Goal: Task Accomplishment & Management: Complete application form

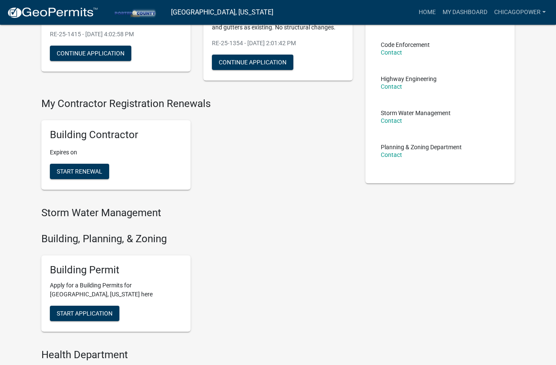
scroll to position [124, 0]
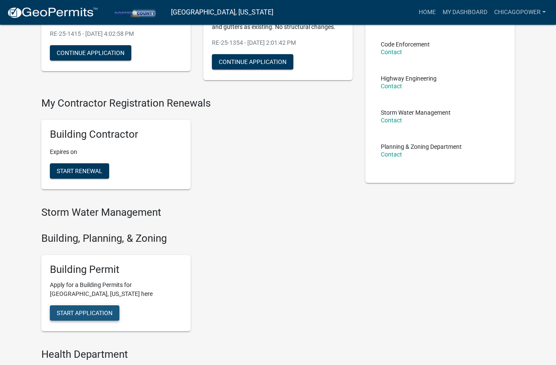
click at [85, 311] on span "Start Application" at bounding box center [85, 312] width 56 height 7
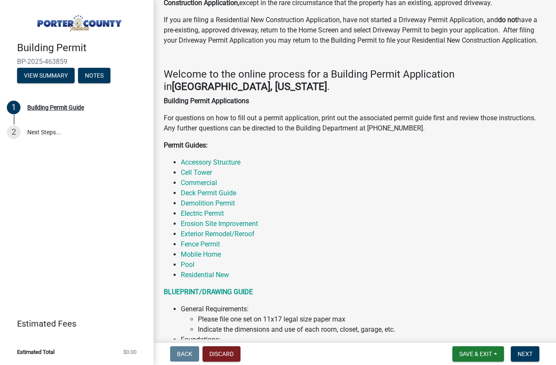
scroll to position [78, 0]
click at [208, 236] on link "Exterior Remodel/Reroof" at bounding box center [218, 233] width 74 height 8
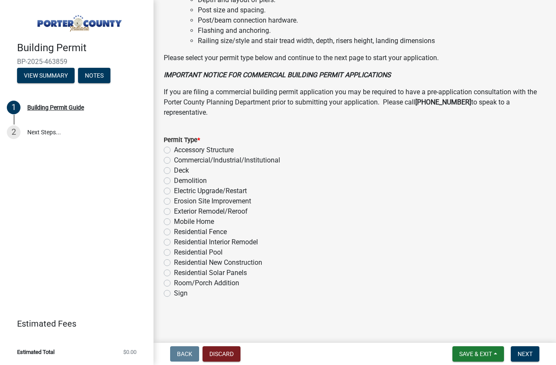
scroll to position [648, 0]
click at [174, 215] on label "Exterior Remodel/Reroof" at bounding box center [211, 211] width 74 height 10
click at [174, 212] on input "Exterior Remodel/Reroof" at bounding box center [177, 209] width 6 height 6
radio input "true"
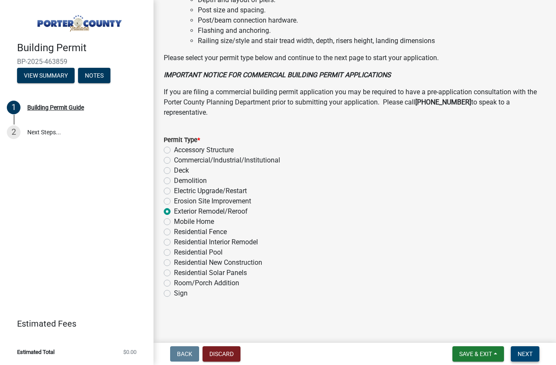
click at [527, 355] on span "Next" at bounding box center [524, 353] width 15 height 7
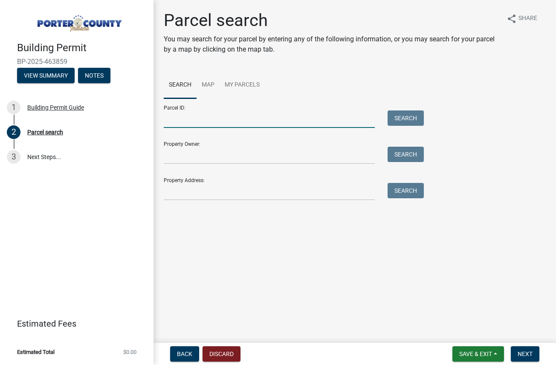
click at [216, 121] on input "Parcel ID:" at bounding box center [269, 118] width 211 height 17
paste input "640629279009000015"
type input "640629279009000015"
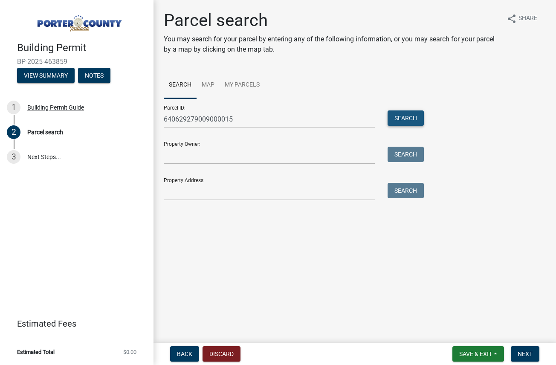
click at [397, 119] on button "Search" at bounding box center [405, 117] width 36 height 15
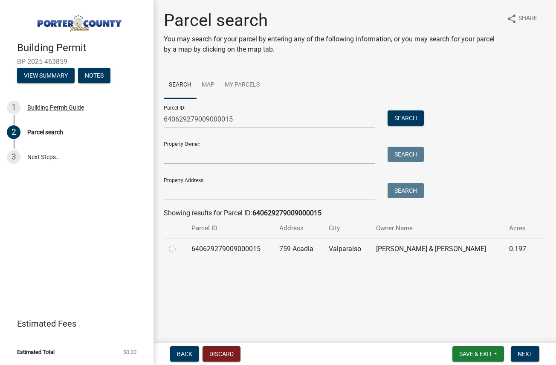
click at [179, 244] on label at bounding box center [179, 244] width 0 height 0
click at [179, 249] on input "radio" at bounding box center [182, 247] width 6 height 6
radio input "true"
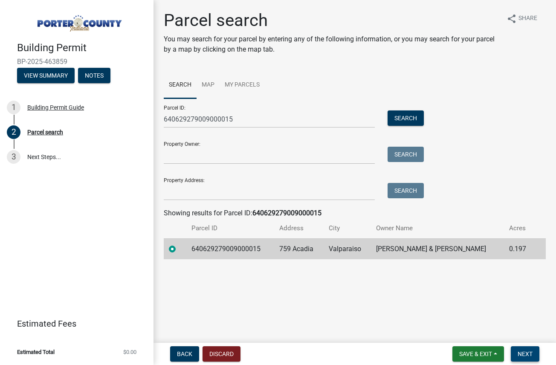
click at [534, 360] on button "Next" at bounding box center [524, 353] width 29 height 15
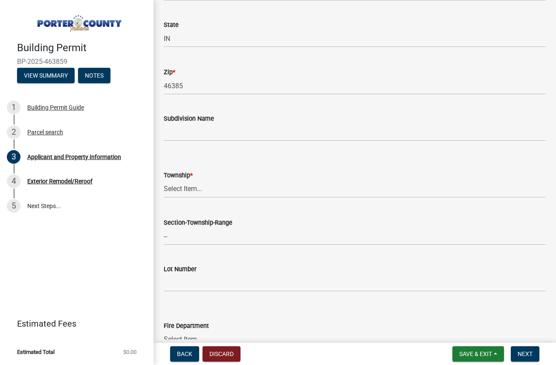
scroll to position [252, 0]
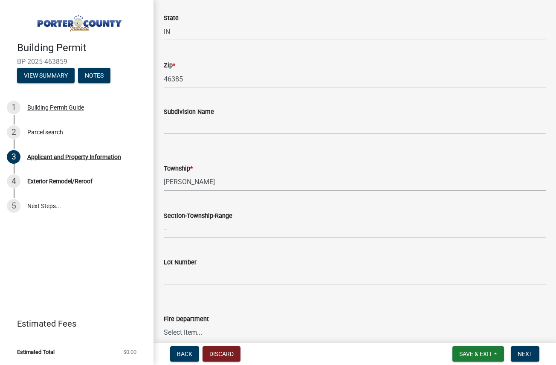
click option "[PERSON_NAME]" at bounding box center [0, 0] width 0 height 0
select select "eebc071e-620a-4db8-83e9-cb6b194c67e9"
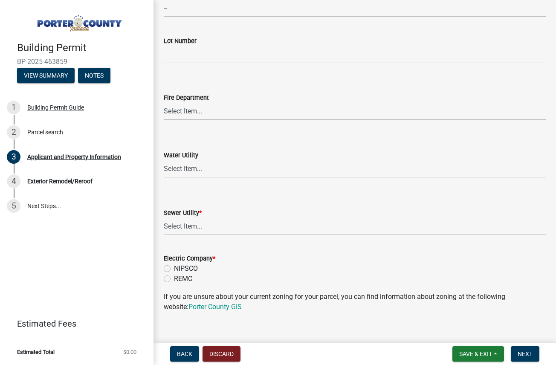
scroll to position [474, 0]
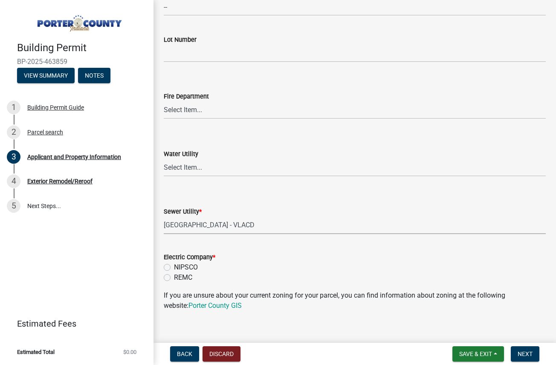
click option "[GEOGRAPHIC_DATA] - VLACD" at bounding box center [0, 0] width 0 height 0
select select "01d57b5a-7eb0-4072-b175-354c87f771f4"
click at [174, 268] on label "NIPSCO" at bounding box center [186, 267] width 24 height 10
click at [174, 268] on input "NIPSCO" at bounding box center [177, 265] width 6 height 6
radio input "true"
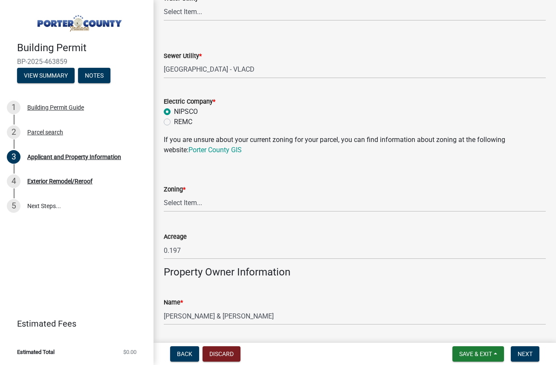
scroll to position [631, 0]
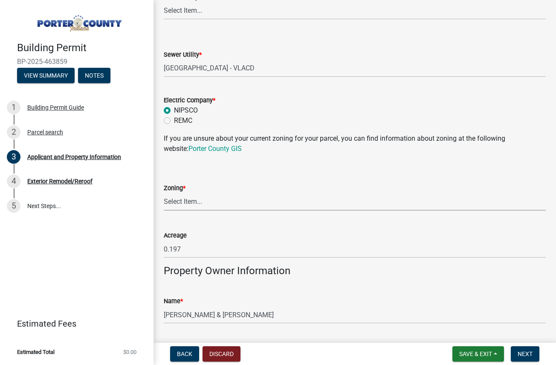
click at [164, 193] on select "Select Item... A1 A2 CH CM CN I1 I2 I3 IN MP OT P1 P2 PUD R1 R2 R3 R4 RL RR" at bounding box center [355, 201] width 382 height 17
click option "R1" at bounding box center [0, 0] width 0 height 0
select select "e2d1b1d7-ccc9-456b-9e96-e16306515997"
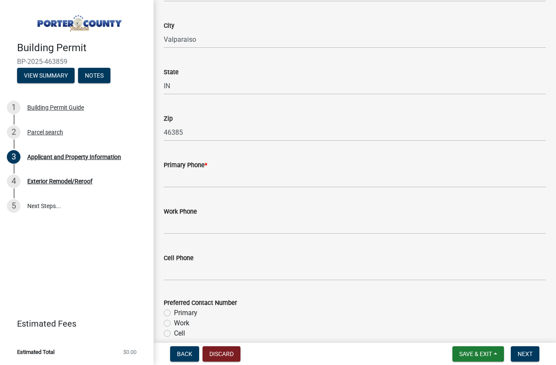
scroll to position [1002, 0]
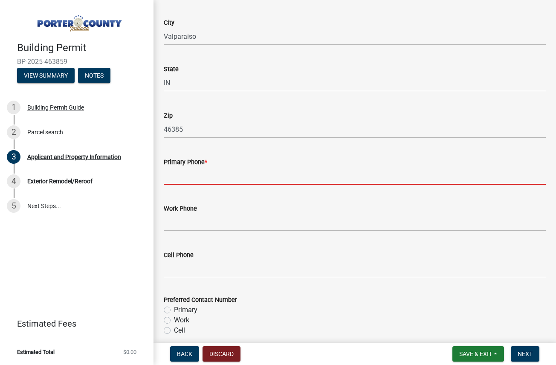
click at [270, 179] on input "Primary Phone *" at bounding box center [355, 175] width 382 height 17
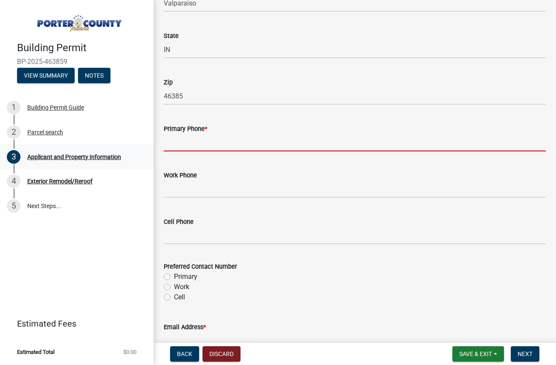
scroll to position [1043, 0]
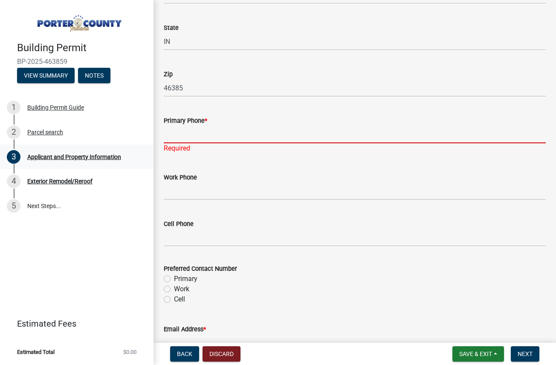
paste input "[PHONE_NUMBER]"
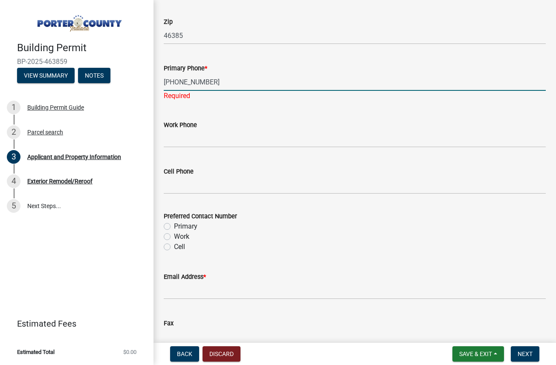
scroll to position [1099, 0]
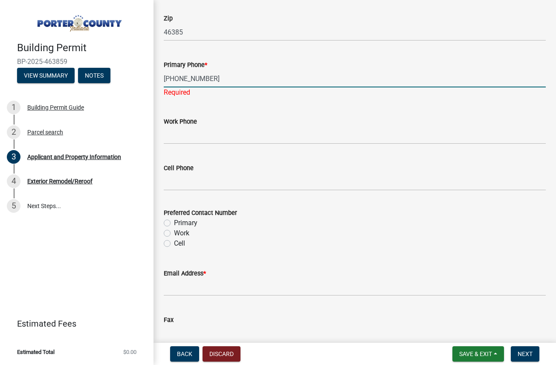
type input "[PHONE_NUMBER]"
click at [170, 223] on div "Preferred Contact Number Primary Work Cell" at bounding box center [355, 227] width 382 height 41
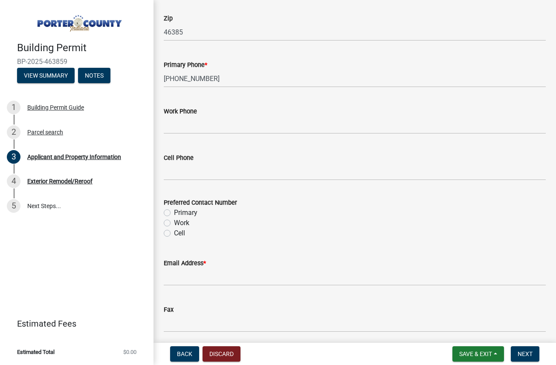
click at [174, 215] on label "Primary" at bounding box center [185, 212] width 23 height 10
click at [174, 213] on input "Primary" at bounding box center [177, 210] width 6 height 6
radio input "true"
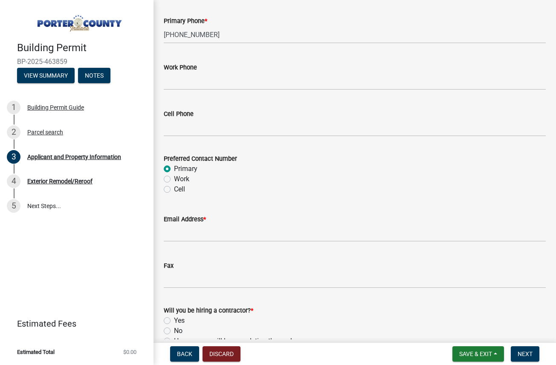
scroll to position [1143, 0]
click at [199, 233] on input "Email Address *" at bounding box center [355, 232] width 382 height 17
paste input "[EMAIL_ADDRESS][DOMAIN_NAME]"
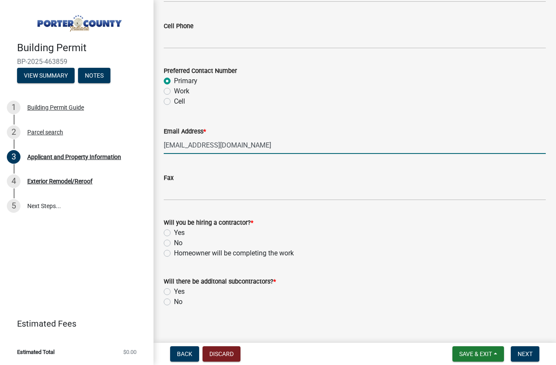
scroll to position [1239, 0]
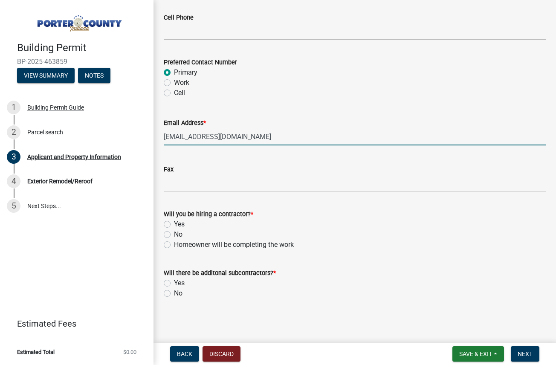
type input "[EMAIL_ADDRESS][DOMAIN_NAME]"
click at [174, 223] on label "Yes" at bounding box center [179, 224] width 11 height 10
click at [174, 223] on input "Yes" at bounding box center [177, 222] width 6 height 6
radio input "true"
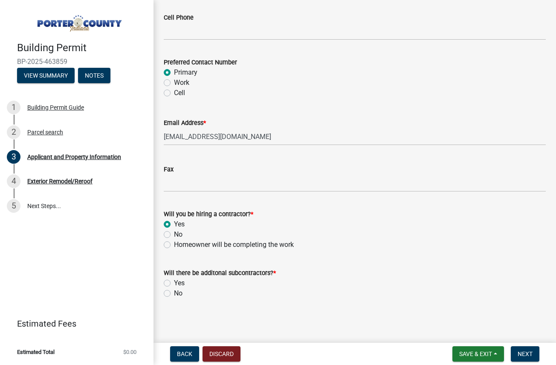
click at [174, 294] on label "No" at bounding box center [178, 293] width 9 height 10
click at [174, 294] on input "No" at bounding box center [177, 291] width 6 height 6
radio input "true"
click at [519, 351] on span "Next" at bounding box center [524, 353] width 15 height 7
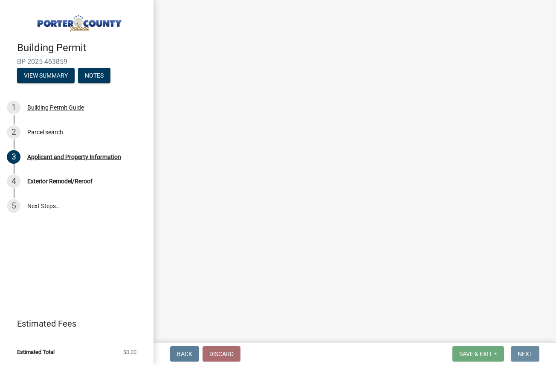
scroll to position [0, 0]
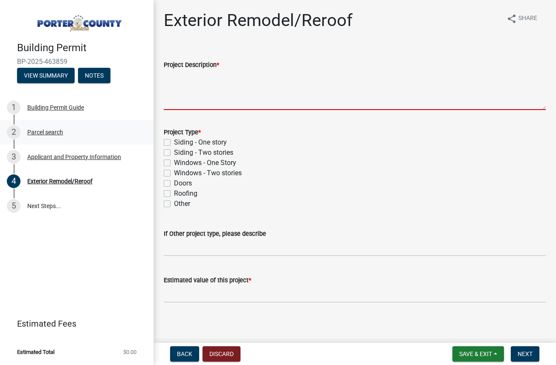
click at [271, 96] on textarea "Project Description *" at bounding box center [355, 90] width 382 height 40
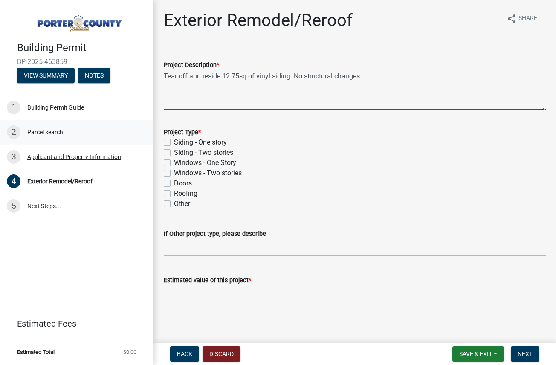
type textarea "Tear off and reside 12.75sq of vinyl siding. No structural changes."
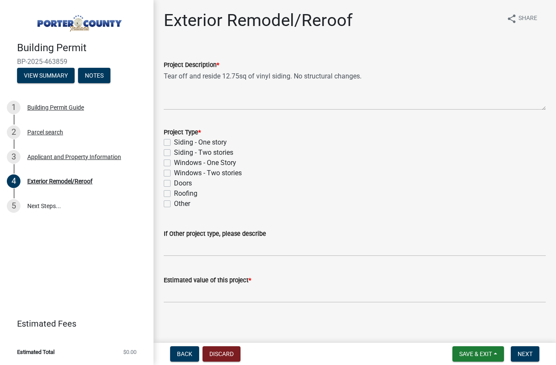
click at [174, 143] on label "Siding - One story" at bounding box center [200, 142] width 53 height 10
click at [174, 143] on input "Siding - One story" at bounding box center [177, 140] width 6 height 6
checkbox input "true"
checkbox input "false"
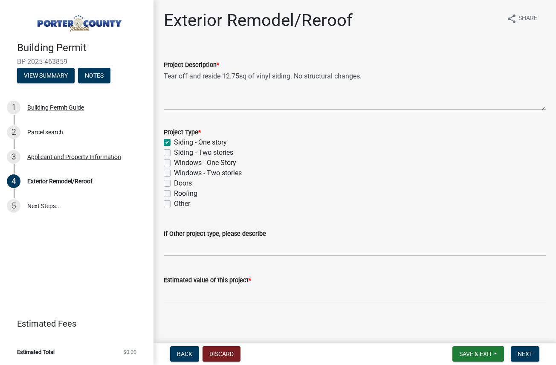
checkbox input "false"
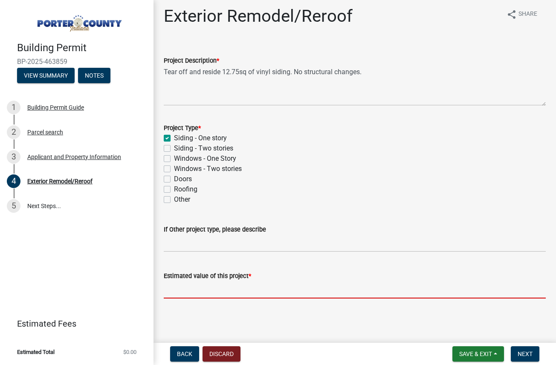
click at [223, 286] on input "text" at bounding box center [355, 289] width 382 height 17
type input "21926.45"
click at [520, 354] on span "Next" at bounding box center [524, 353] width 15 height 7
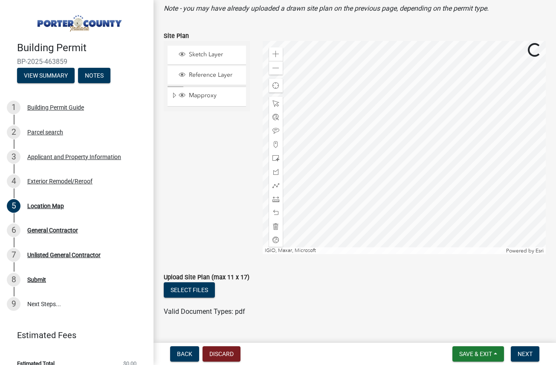
scroll to position [100, 0]
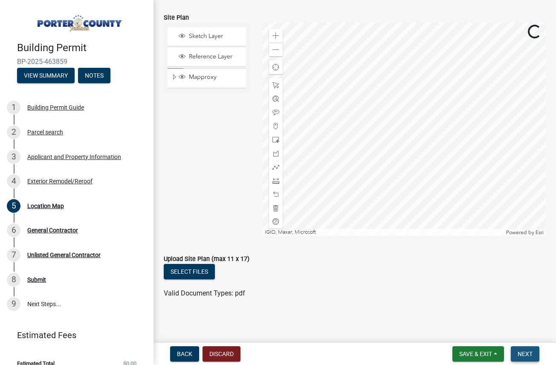
click at [524, 350] on span "Next" at bounding box center [524, 353] width 15 height 7
click at [525, 354] on span "Next" at bounding box center [524, 353] width 15 height 7
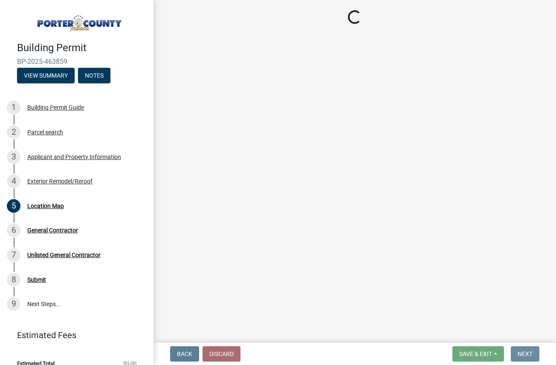
scroll to position [0, 0]
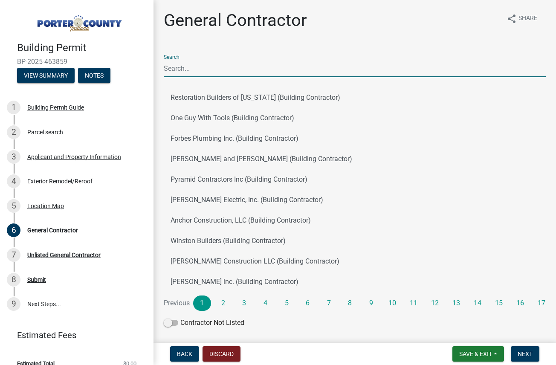
click at [214, 71] on input "Search" at bounding box center [355, 68] width 382 height 17
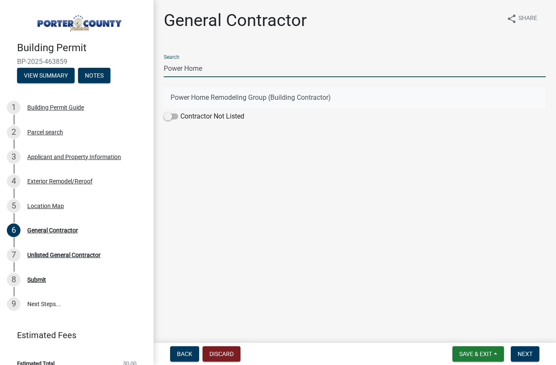
type input "Power Home"
click at [209, 97] on button "Power Home Remodeling Group (Building Contractor)" at bounding box center [355, 97] width 382 height 20
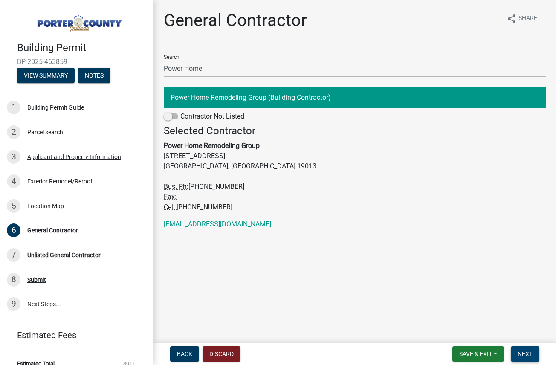
click at [530, 353] on span "Next" at bounding box center [524, 353] width 15 height 7
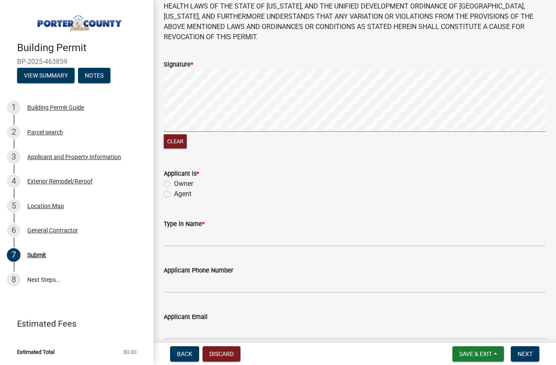
scroll to position [81, 0]
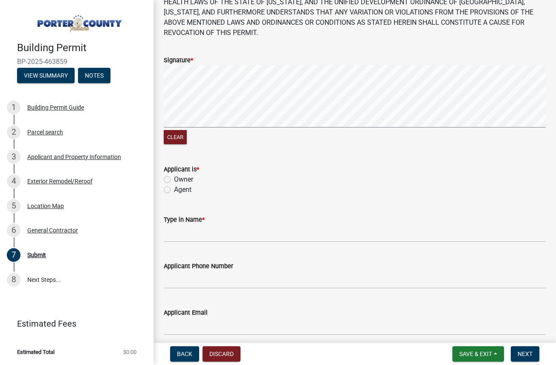
click at [174, 191] on label "Agent" at bounding box center [182, 189] width 17 height 10
click at [174, 190] on input "Agent" at bounding box center [177, 187] width 6 height 6
radio input "true"
click at [210, 235] on input "Type in Name *" at bounding box center [355, 233] width 382 height 17
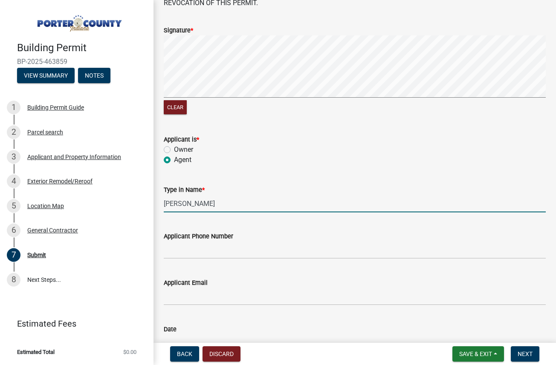
scroll to position [132, 0]
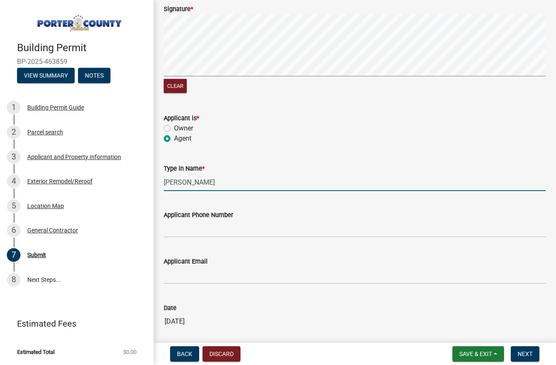
type input "[PERSON_NAME]"
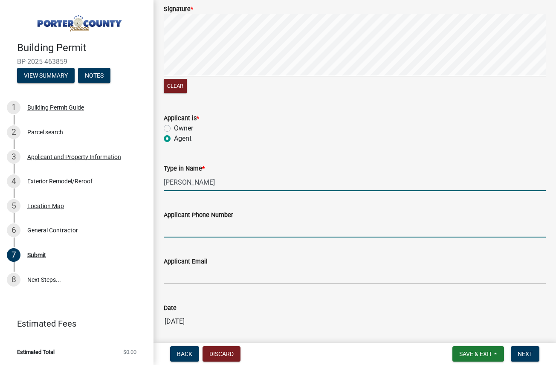
click at [204, 233] on input "Applicant Phone Number" at bounding box center [355, 228] width 382 height 17
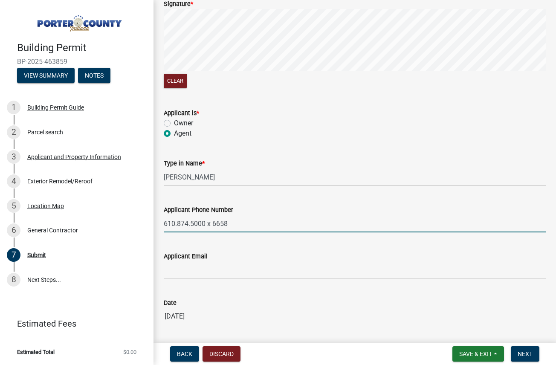
type input "610.874.5000 x 6658"
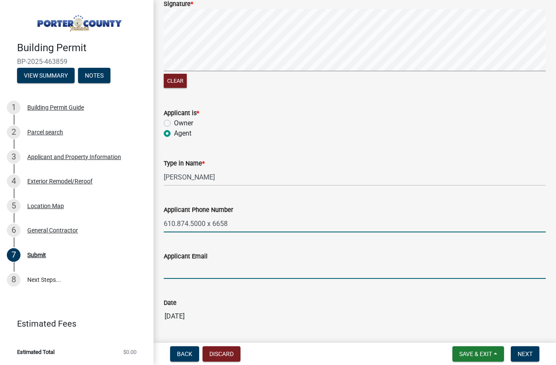
click at [196, 276] on input "Applicant Email" at bounding box center [355, 269] width 382 height 17
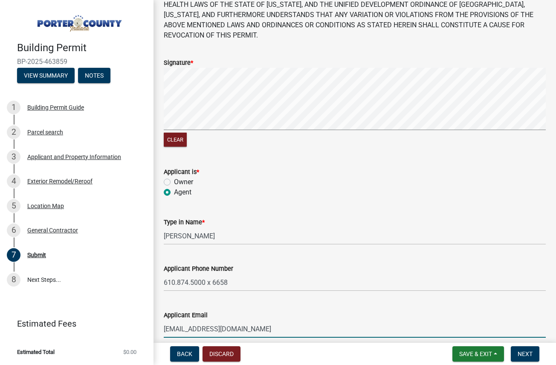
scroll to position [170, 0]
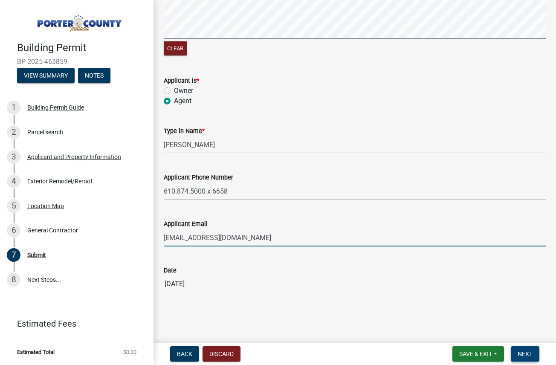
type input "[EMAIL_ADDRESS][DOMAIN_NAME]"
click at [530, 354] on span "Next" at bounding box center [524, 353] width 15 height 7
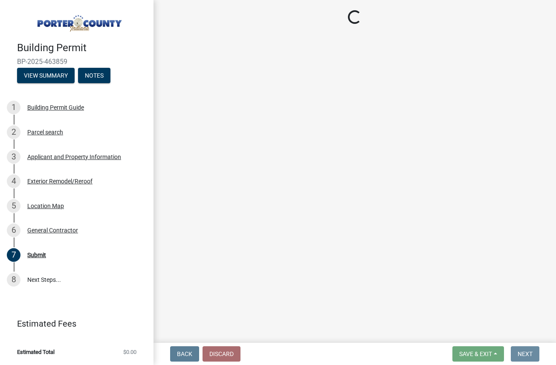
scroll to position [0, 0]
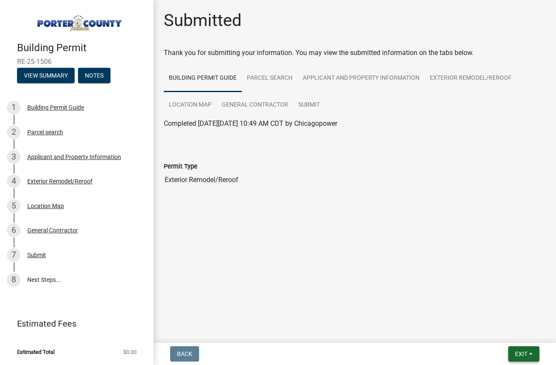
click at [522, 357] on span "Exit" at bounding box center [521, 353] width 12 height 7
click at [506, 331] on button "Save & Exit" at bounding box center [505, 331] width 68 height 20
